Goal: Task Accomplishment & Management: Manage account settings

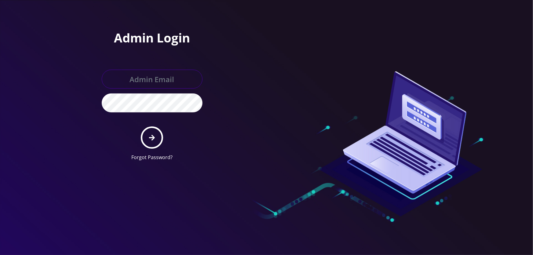
type input "[EMAIL_ADDRESS][DOMAIN_NAME]"
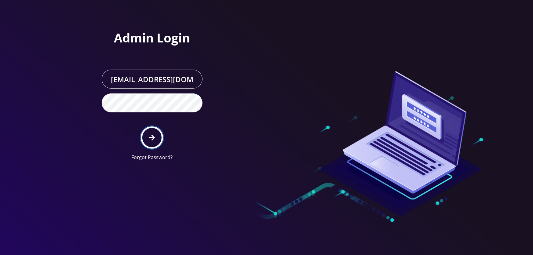
click at [146, 138] on button "submit" at bounding box center [152, 137] width 22 height 22
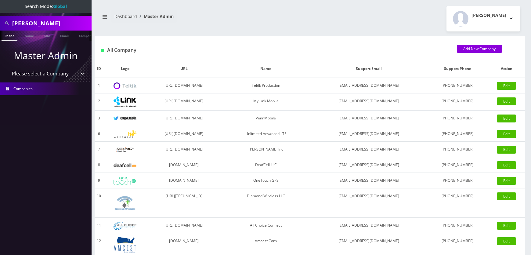
click at [34, 74] on select "Please select a Company Teltik Production My Link Mobile VennMobile Unlimited A…" at bounding box center [46, 74] width 78 height 12
select select "1"
click at [7, 68] on select "Please select a Company Teltik Production My Link Mobile VennMobile Unlimited A…" at bounding box center [46, 74] width 78 height 12
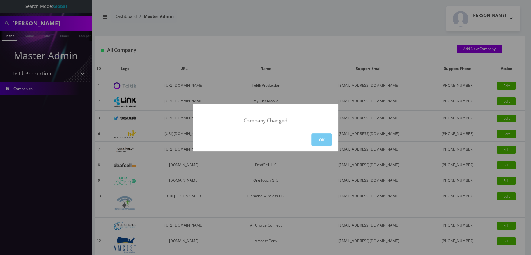
click at [322, 140] on button "OK" at bounding box center [322, 139] width 21 height 13
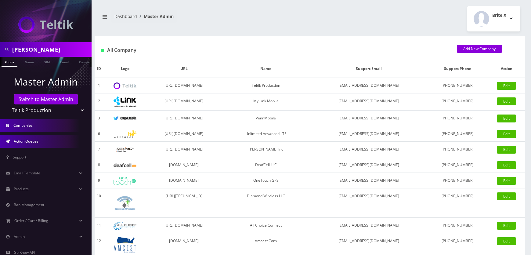
click at [55, 141] on link "Action Queues" at bounding box center [46, 141] width 92 height 13
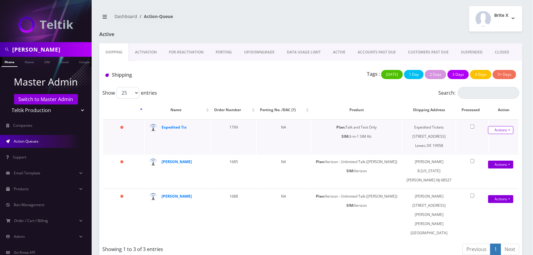
click at [493, 127] on link "Actions" at bounding box center [500, 130] width 25 height 8
click at [491, 138] on link "Shipped" at bounding box center [496, 141] width 49 height 9
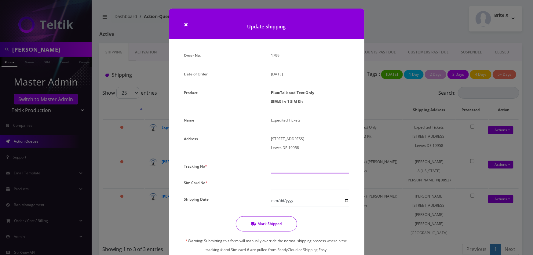
click at [278, 173] on div "Please Enter Tracking Number" at bounding box center [310, 168] width 87 height 12
paste input "392882048793"
type input "392882048793"
click at [279, 184] on input "text" at bounding box center [310, 184] width 78 height 12
type input "8901240357129186263"
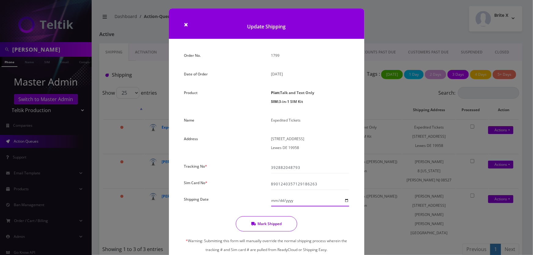
click at [343, 199] on input "Shipping Date" at bounding box center [310, 201] width 78 height 12
click at [344, 199] on input "Shipping Date" at bounding box center [310, 201] width 78 height 12
click at [343, 202] on input "2025-09-05" at bounding box center [310, 201] width 78 height 12
click at [350, 199] on div "2025-09-05" at bounding box center [310, 201] width 87 height 12
click at [347, 200] on input "2025-09-05" at bounding box center [310, 201] width 78 height 12
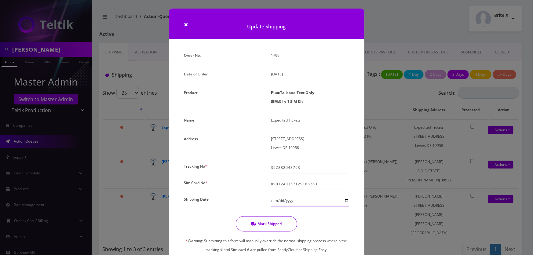
type input "2025-09-04"
click at [282, 221] on button "Mark Shipped" at bounding box center [266, 223] width 61 height 15
